Goal: Ask a question

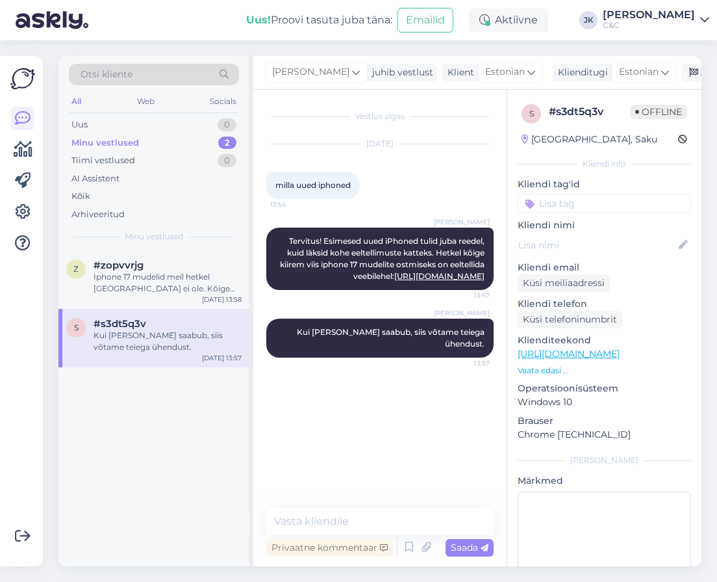
click at [169, 454] on div "z #zopvvrjg Iphone 17 mudelid meil hetkel laos ei ole. Kõige kiirem viis telefo…" at bounding box center [153, 408] width 191 height 316
click at [689, 73] on icon at bounding box center [693, 72] width 9 height 9
click at [136, 437] on div "z #zopvvrjg Iphone 17 mudelid meil hetkel laos ei ole. Kõige kiirem viis telefo…" at bounding box center [153, 408] width 191 height 316
click at [174, 281] on div "Iphone 17 mudelid meil hetkel [GEOGRAPHIC_DATA] ei ole. Kõige kiirem viis telef…" at bounding box center [168, 282] width 148 height 23
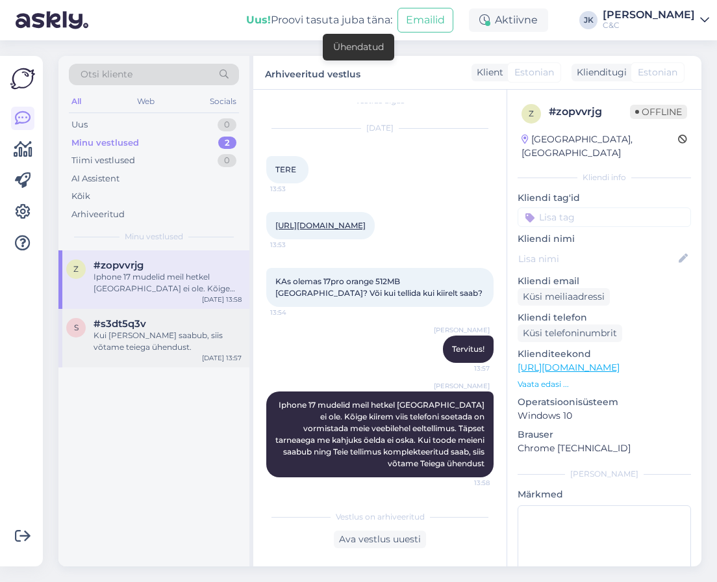
click at [169, 342] on div "Kui [PERSON_NAME] saabub, siis võtame teiega ühendust." at bounding box center [168, 340] width 148 height 23
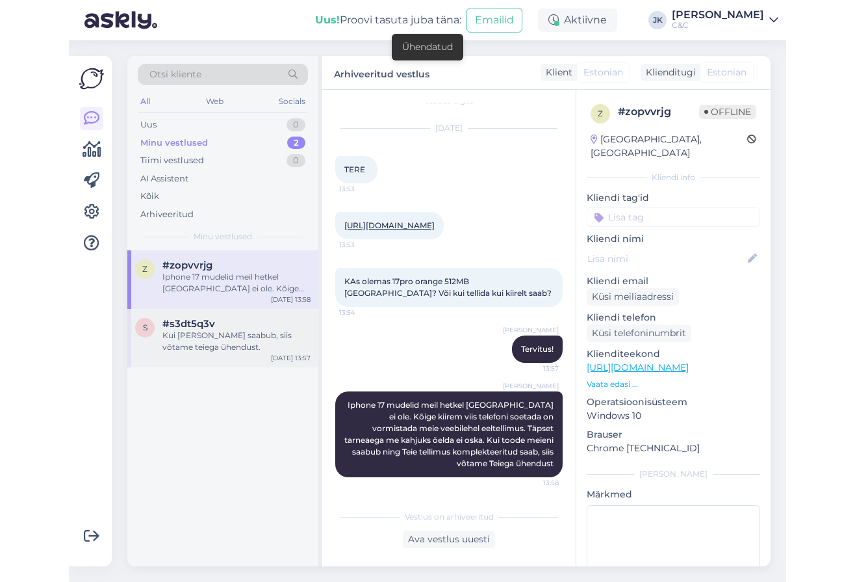
scroll to position [0, 0]
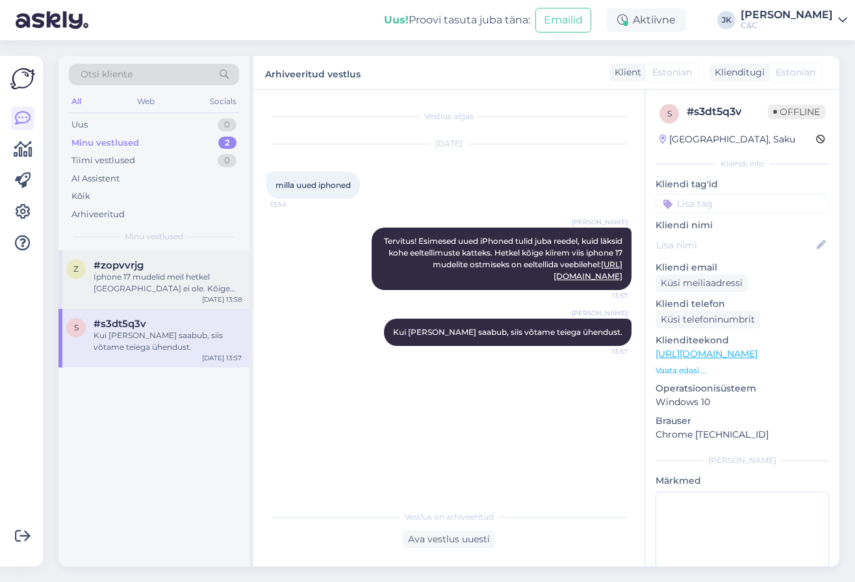
click at [168, 271] on div "Iphone 17 mudelid meil hetkel [GEOGRAPHIC_DATA] ei ole. Kõige kiirem viis telef…" at bounding box center [168, 282] width 148 height 23
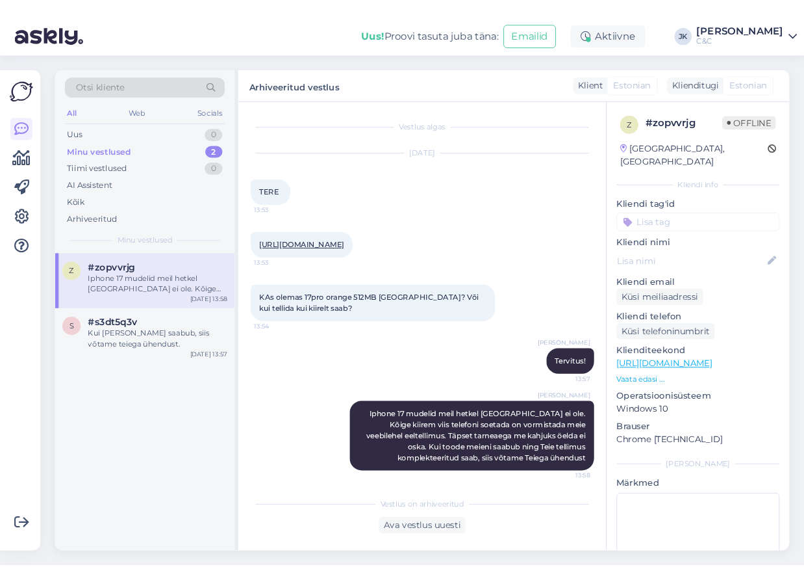
scroll to position [16, 0]
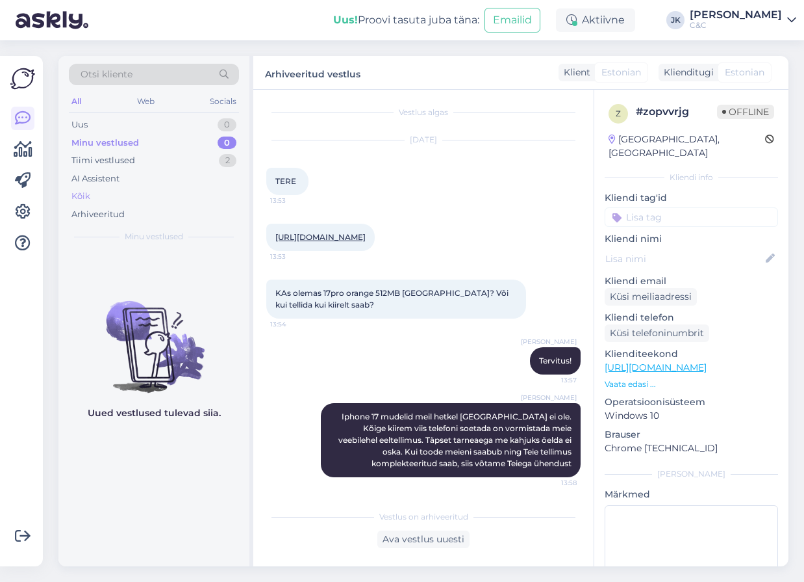
click at [101, 188] on div "Kõik" at bounding box center [154, 196] width 170 height 18
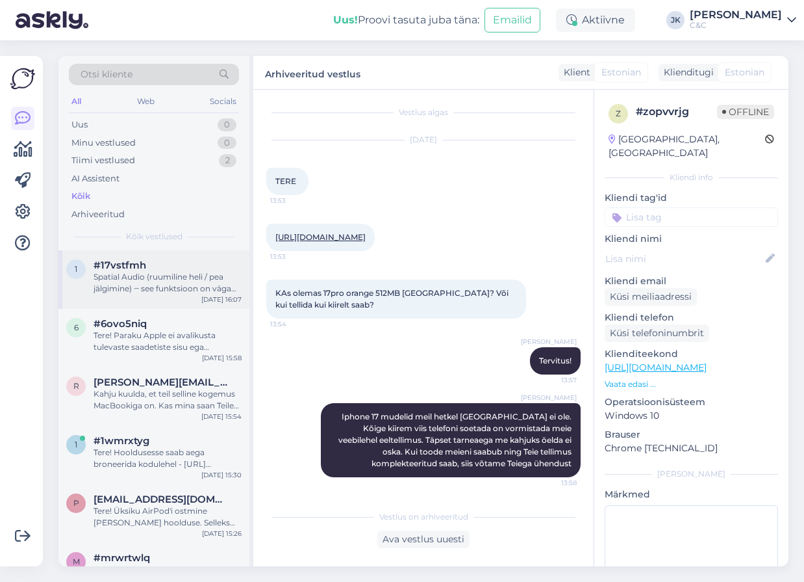
click at [166, 287] on div "Spatial Audio (ruumiline heli / pea jälgimine) ‒ see funktsioon on väga Apple-k…" at bounding box center [168, 282] width 148 height 23
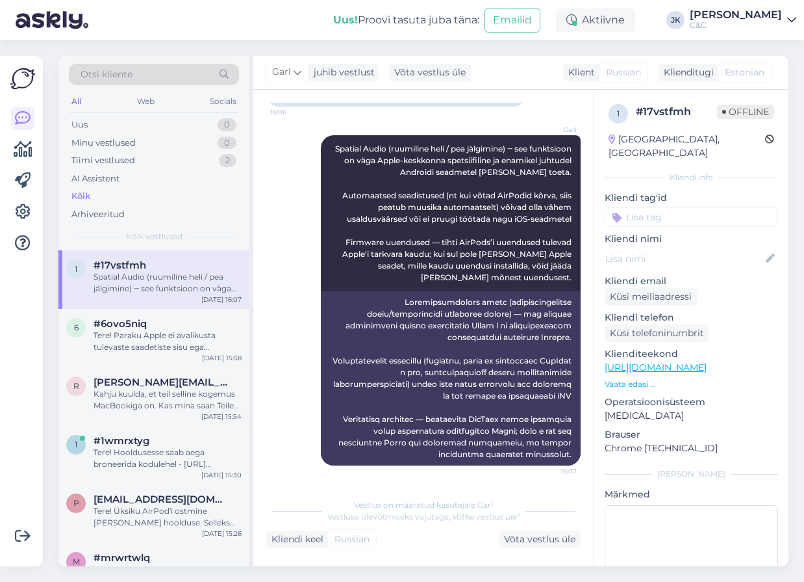
click at [293, 459] on div "Garl Spatial Audio (ruumiline heli / pea jälgimine) ‒ see funktsioon on väga Ap…" at bounding box center [423, 300] width 314 height 359
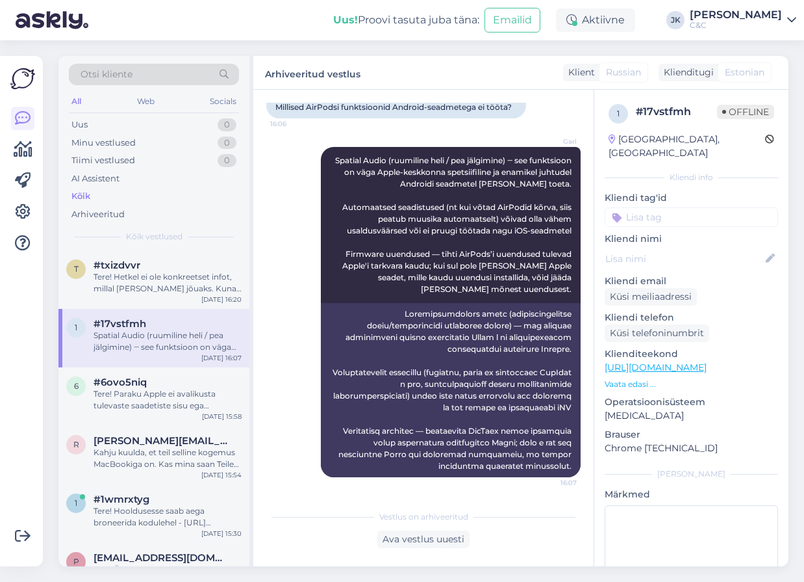
scroll to position [1268, 0]
click at [125, 200] on div "Kõik" at bounding box center [154, 196] width 170 height 18
click at [130, 268] on span "#txizdvvr" at bounding box center [117, 265] width 47 height 12
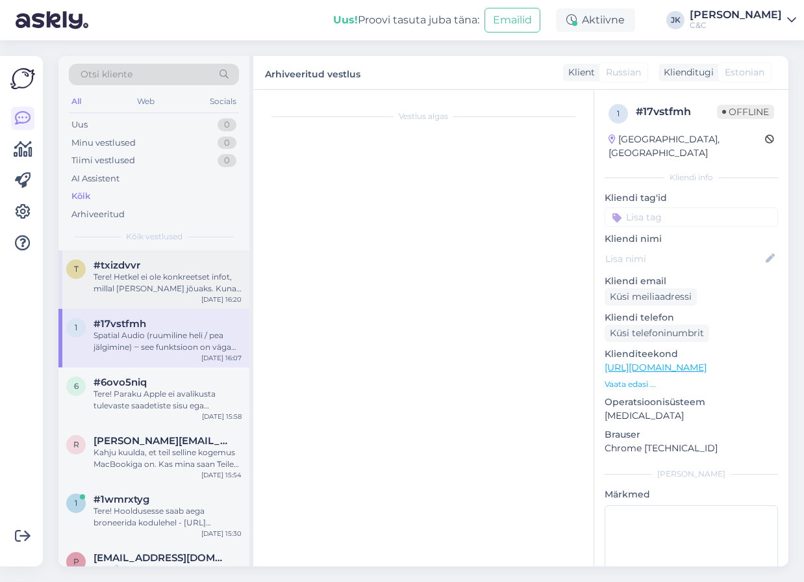
scroll to position [0, 0]
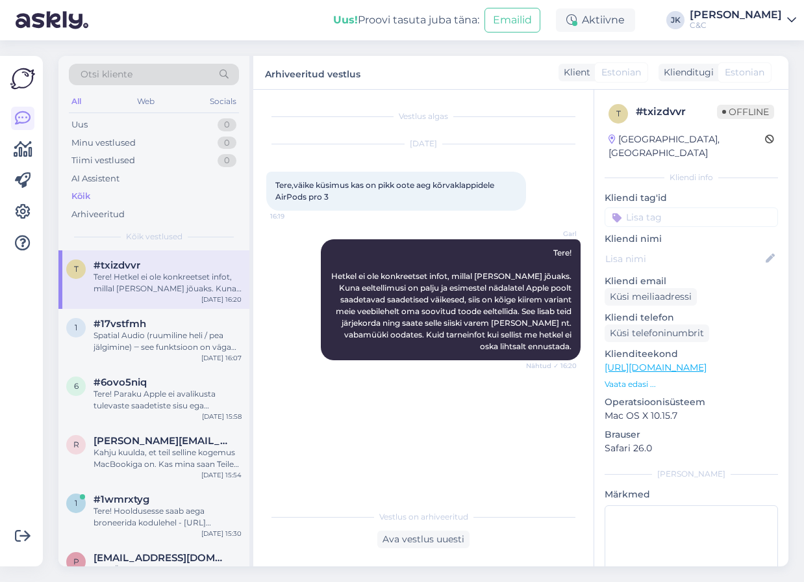
click at [366, 381] on div "Vestlus algas [DATE] Tere,väike küsimus kas on pikk oote aeg kõrvaklappidele Ai…" at bounding box center [429, 297] width 326 height 389
click at [120, 319] on span "#17vstfmh" at bounding box center [120, 324] width 53 height 12
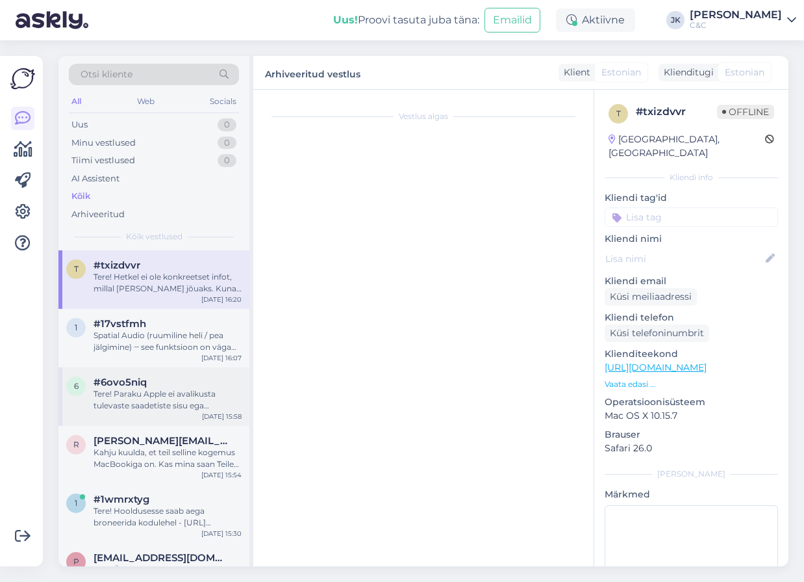
scroll to position [1268, 0]
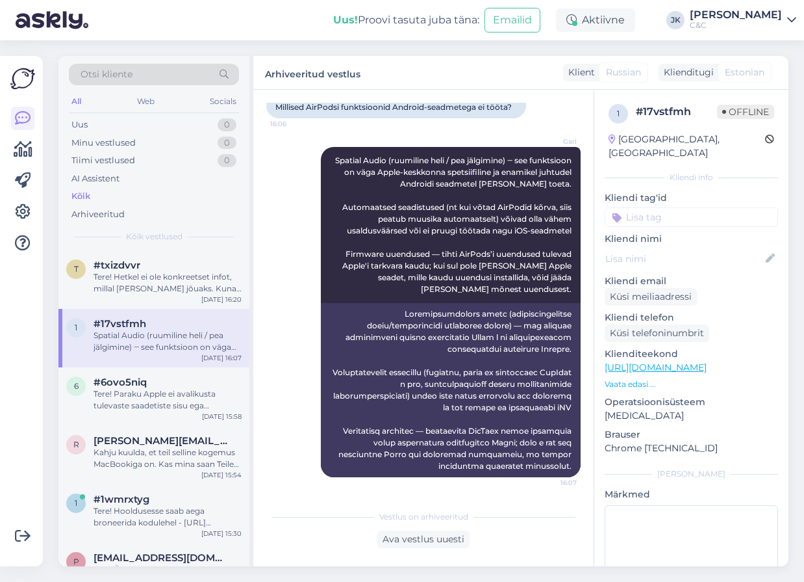
click at [270, 405] on div "Garl Spatial Audio (ruumiline heli / pea jälgimine) ‒ see funktsioon on väga Ap…" at bounding box center [423, 312] width 314 height 359
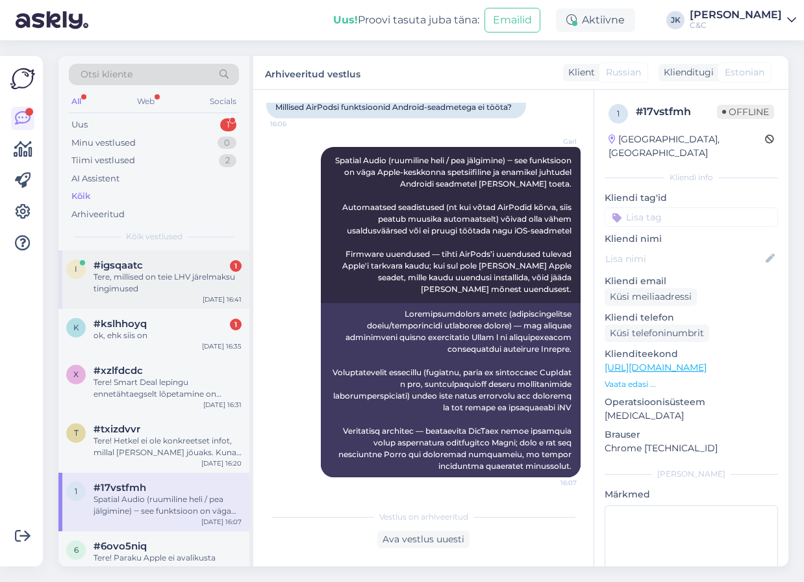
click at [182, 254] on div "i #igsqaatc 1 Tere, millised on teie LHV järelmaksu tingimused [DATE] 16:41" at bounding box center [153, 279] width 191 height 58
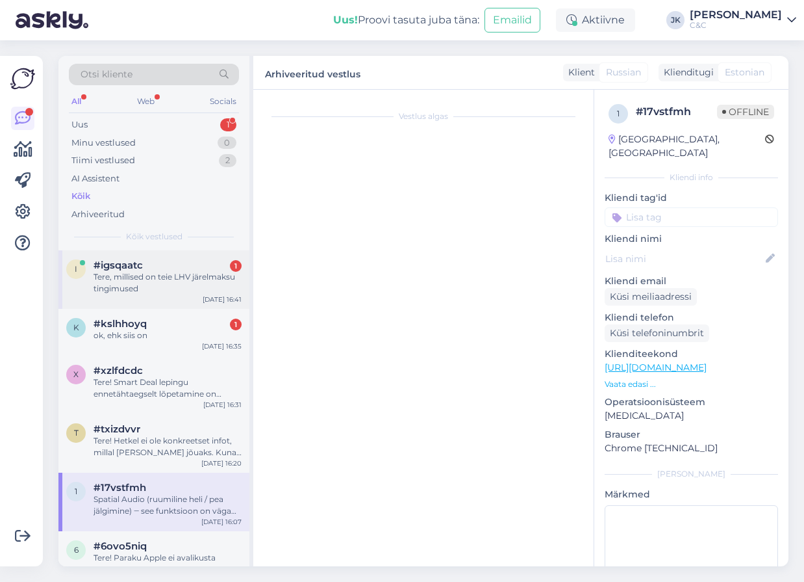
scroll to position [0, 0]
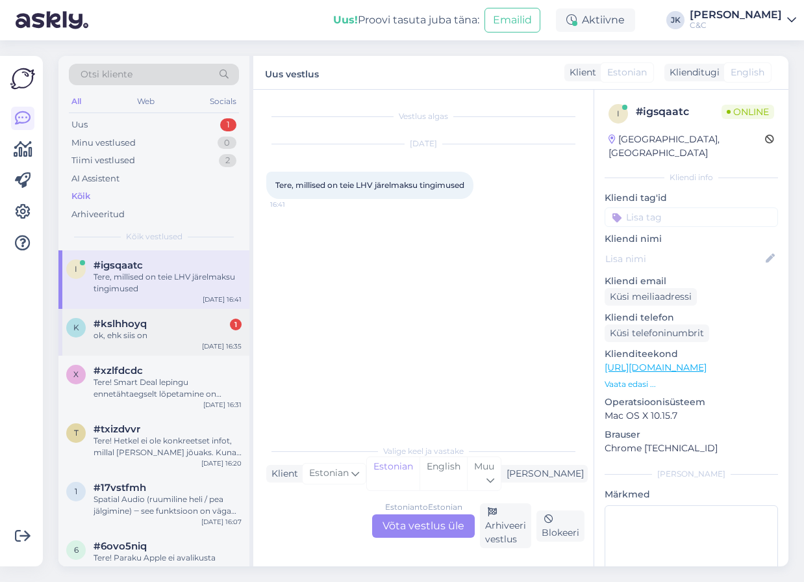
click at [146, 335] on div "ok, ehk siis on" at bounding box center [168, 335] width 148 height 12
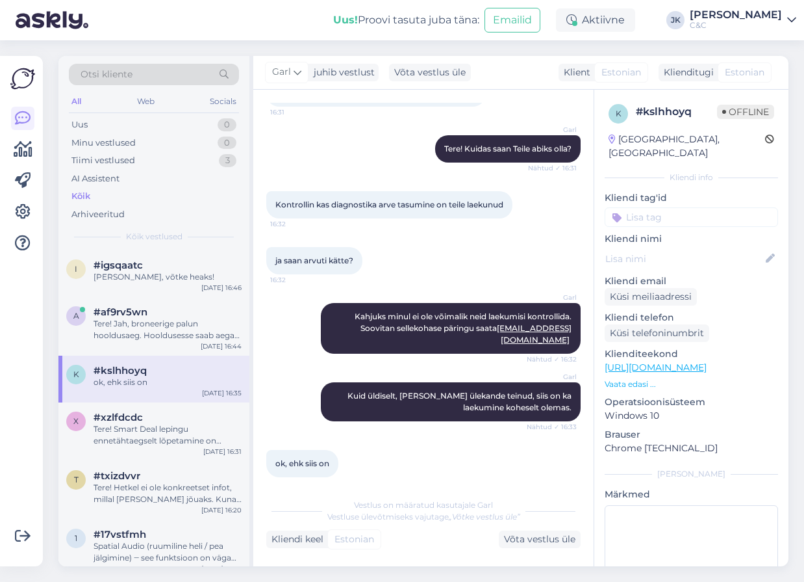
scroll to position [1726, 0]
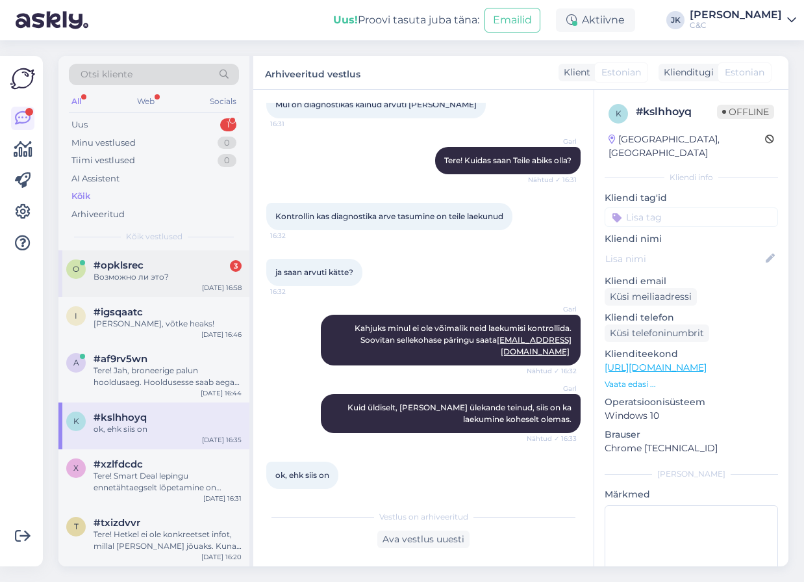
click at [171, 277] on div "Возможно ли это?" at bounding box center [168, 277] width 148 height 12
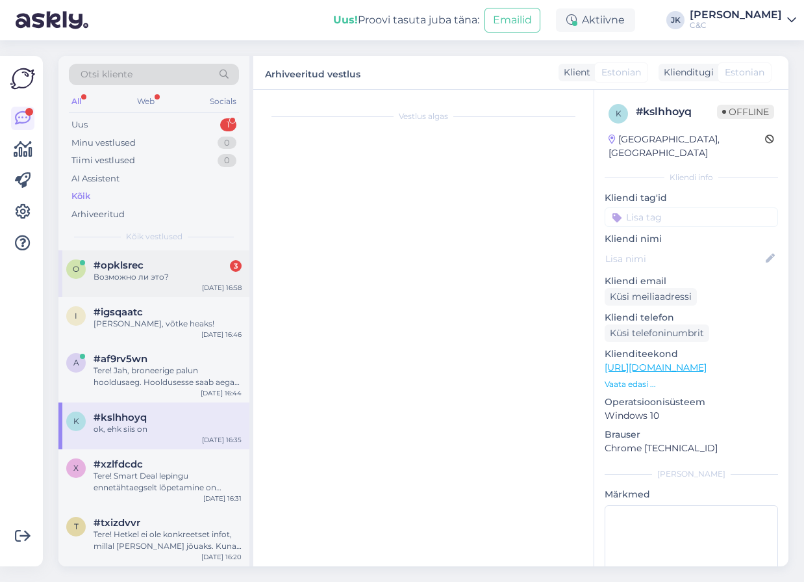
scroll to position [0, 0]
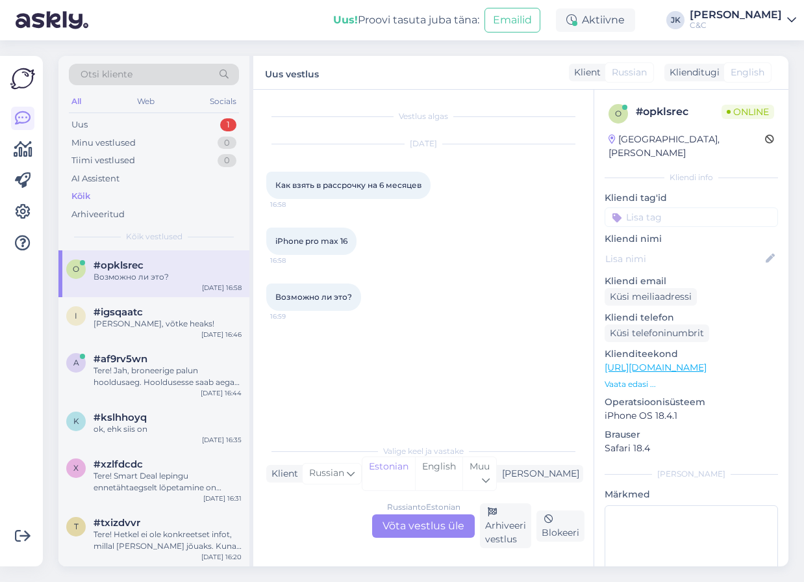
click at [391, 423] on div "Vestlus algas [DATE] Как взять в рассрочку на 6 месяцев 16:58 iPhone pro max 16…" at bounding box center [429, 264] width 326 height 323
click at [400, 527] on div "Russian to Estonian Võta vestlus üle" at bounding box center [423, 525] width 103 height 23
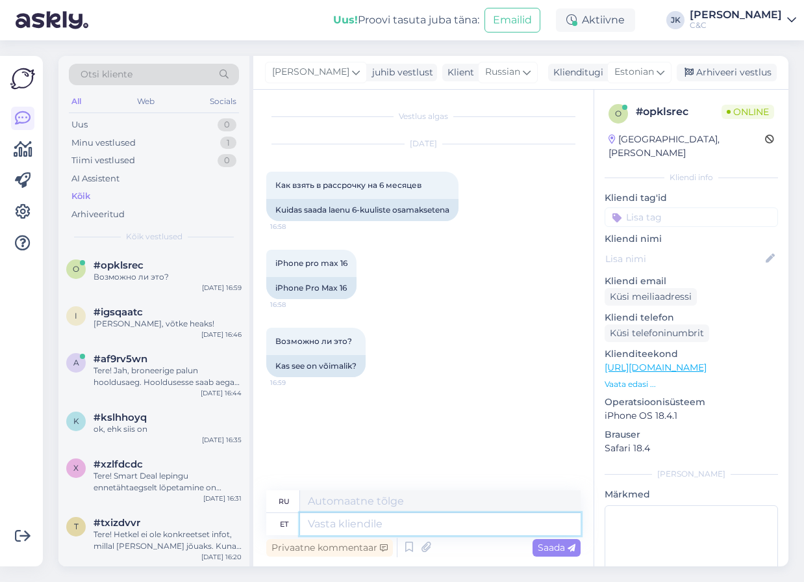
click at [356, 523] on textarea at bounding box center [440, 524] width 281 height 22
type textarea "6 k"
type textarea "6"
type textarea "6 kuulist l"
type textarea "6 пуль"
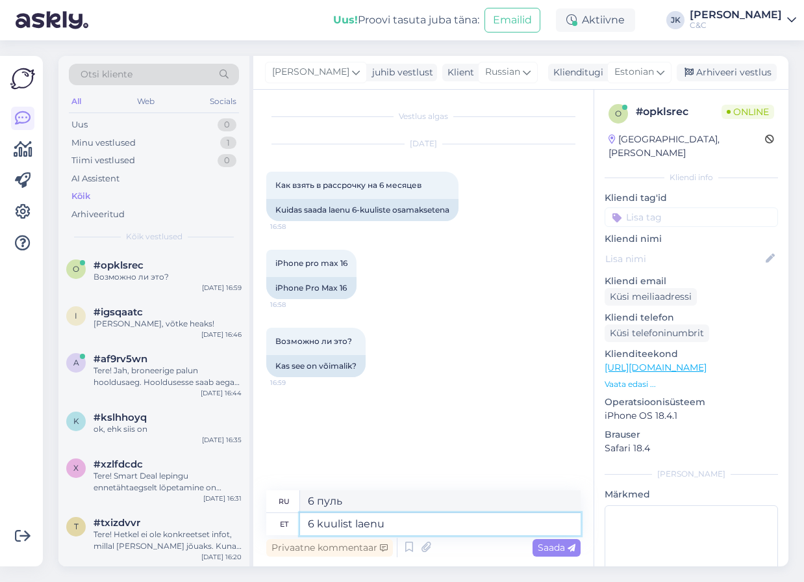
type textarea "6 kuulist laenu"
type textarea "6-месячный кредит"
type textarea "6 kuulist laenu saab"
type textarea "Вы можете получить кредит сроком на 6 месяцев"
type textarea "6 kuulist laenu saab valida ma"
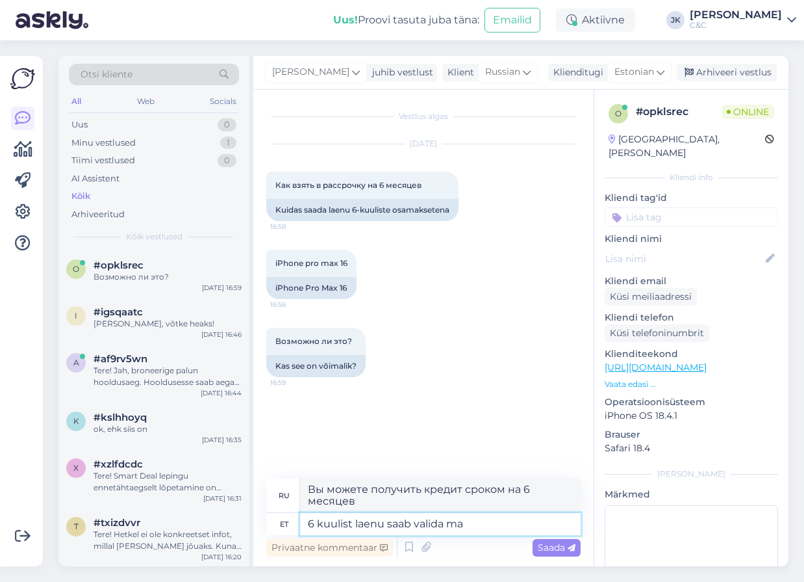
type textarea "Вы можете выбрать кредит сроком на 6 месяцев"
type textarea "6 kuulist laenu saab valida makseviisina o"
type textarea "В качестве способа оплаты можно выбрать 6-месячный кредит."
type textarea "6 kuulist laenu saab valida makseviisina ostes ve"
type textarea "При покупке в качестве способа оплаты можно выбрать 6-месячный кредит."
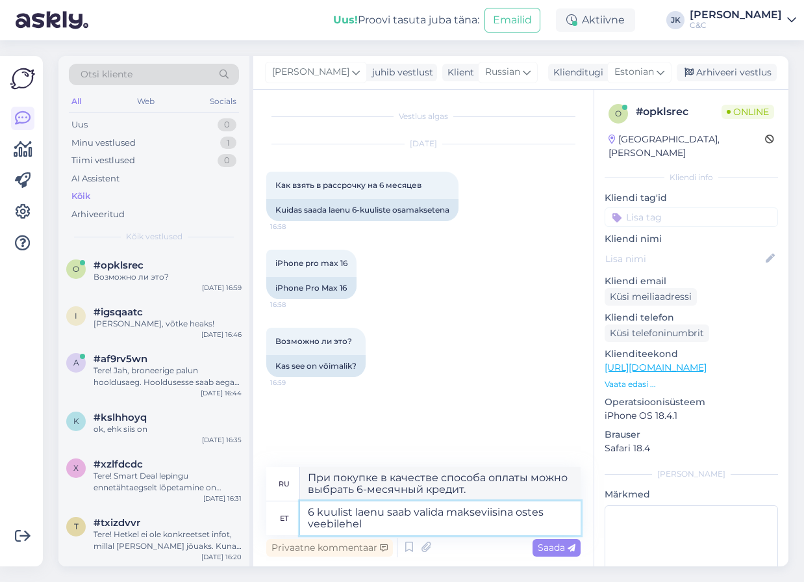
type textarea "6 kuulist laenu saab valida makseviisina ostes veebilehelt"
type textarea "При покупке на сайте вы можете выбрать способ оплаты — кредит на 6 месяцев."
paste textarea "[URL][DOMAIN_NAME]"
type textarea "6 kuulist laenu saab valida makseviisina ostes veebilehelt [URL][DOMAIN_NAME]"
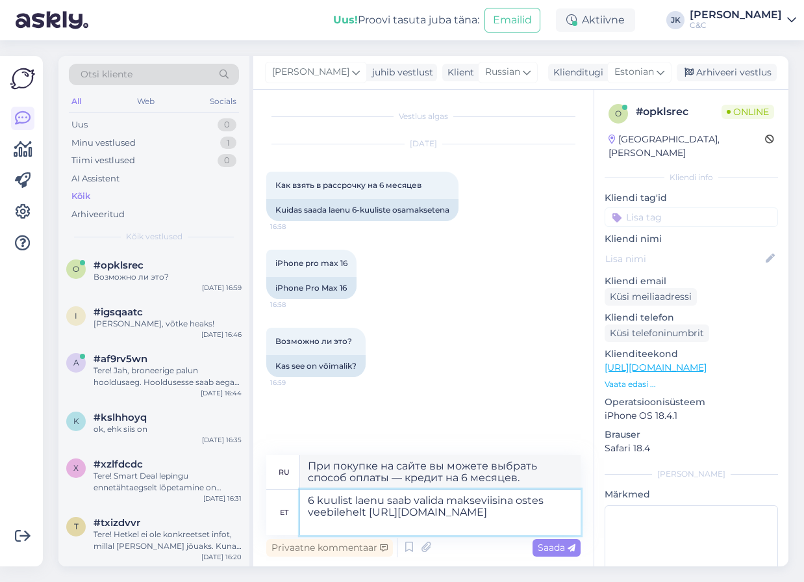
type textarea "Вы можете выбрать кредит на 6 месяцев в качестве способа оплаты при покупке на …"
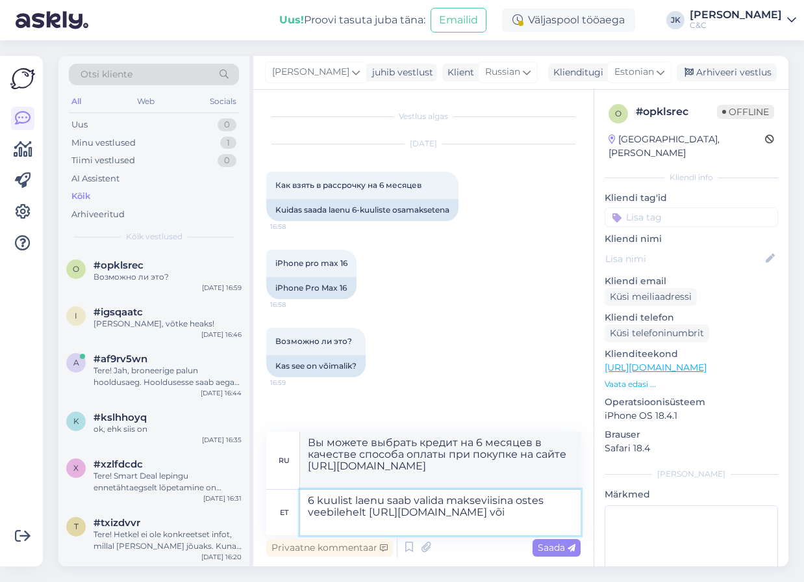
type textarea "6 kuulist laenu saab valida makseviisina ostes veebilehelt [URL][DOMAIN_NAME] v…"
type textarea "Вы можете выбрать кредит на 6 месяцев в качестве способа оплаты при покупке на …"
type textarea "6 kuulist laenu saab valida makseviisina ostes veebilehelt [URL][DOMAIN_NAME] v…"
type textarea "Вы можете выбрать кредит на 6 месяцев в качестве способа оплаты при покупке на …"
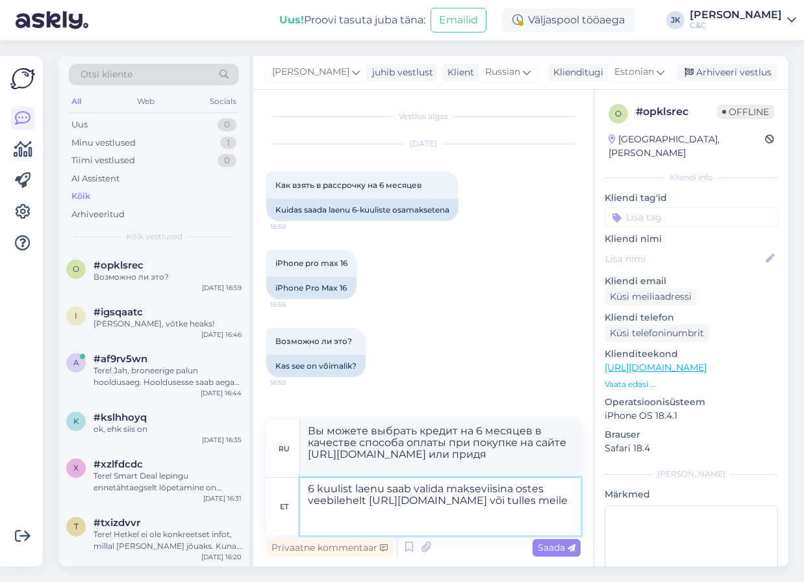
type textarea "6 kuulist laenu saab valida makseviisina ostes veebilehelt [URL][DOMAIN_NAME] v…"
type textarea "Вы можете выбрать кредит на 6 месяцев в качестве способа оплаты при покупке на …"
type textarea "6 kuulist laenu saab valida makseviisina ostes veebilehelt [URL][DOMAIN_NAME] v…"
type textarea "Вы можете выбрать рассрочку на 6 месяцев в качестве способа оплаты при покупке …"
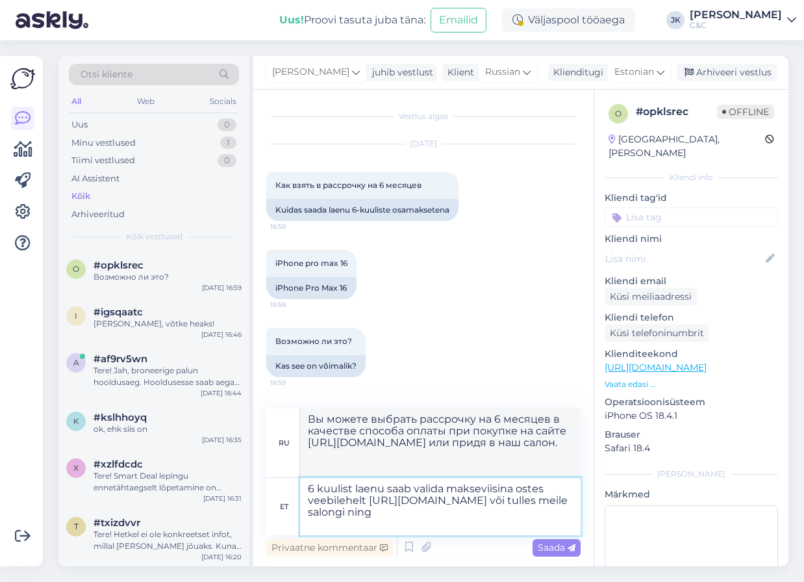
type textarea "6 kuulist laenu saab valida makseviisina ostes veebilehelt [URL][DOMAIN_NAME] v…"
type textarea "Вы можете выбрать кредит на 6 месяцев в качестве способа оплаты при покупке на …"
type textarea "6 kuulist laenu saab valida makseviisina ostes veebilehelt [URL][DOMAIN_NAME] v…"
type textarea "Вы можете выбрать кредит на 6 месяцев в качестве способа оплаты при покупке на …"
type textarea "6 kuulist laenu saab valida makseviisina ostes veebilehelt [URL][DOMAIN_NAME] v…"
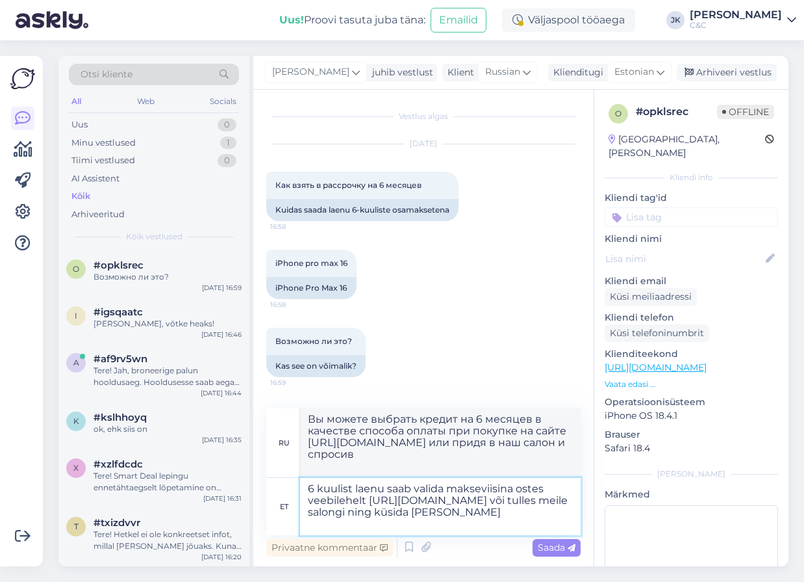
type textarea "Вы можете выбрать рассрочку на 6 месяцев в качестве способа оплаты при покупке …"
type textarea "6 kuulist laenu saab valida makseviisina ostes veebilehelt [URL][DOMAIN_NAME] v…"
type textarea "Вы можете выбрать рассрочку на 6 месяцев при покупке на сайте [URL][DOMAIN_NAME…"
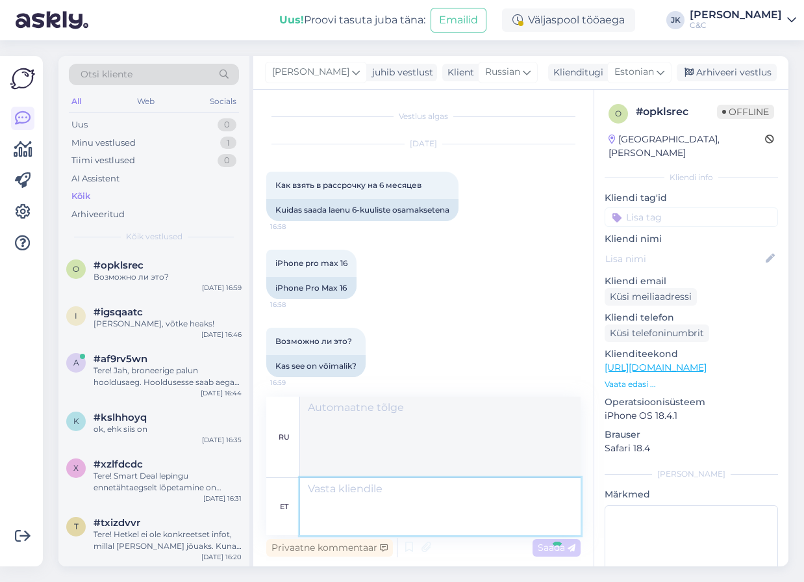
scroll to position [61, 0]
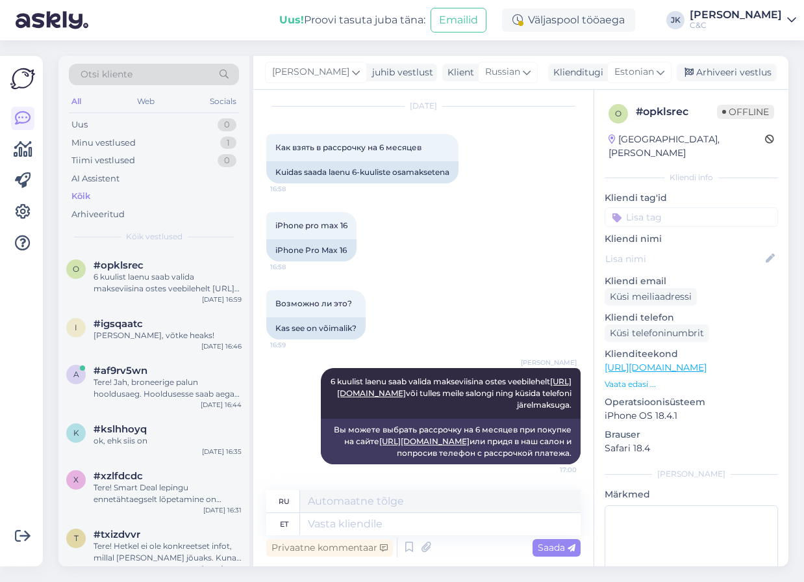
click at [497, 480] on div "Vestlus algas [DATE] Как взять в рассрочку на 6 месяцев 16:58 Kuidas saada laen…" at bounding box center [423, 328] width 340 height 476
click at [688, 468] on div "[PERSON_NAME]" at bounding box center [691, 474] width 173 height 12
